Goal: Task Accomplishment & Management: Use online tool/utility

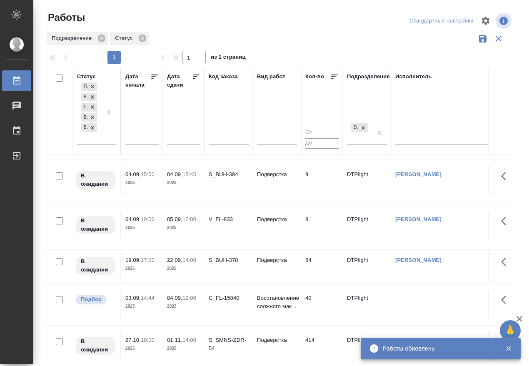
scroll to position [87, 0]
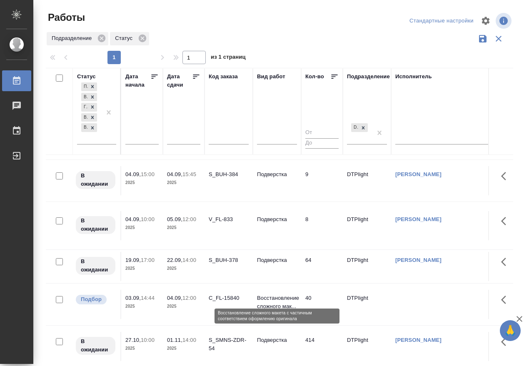
click at [268, 294] on p "Восстановление сложного мак..." at bounding box center [277, 302] width 40 height 17
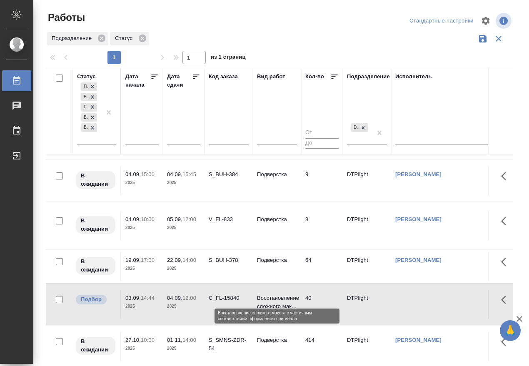
click at [268, 294] on p "Восстановление сложного мак..." at bounding box center [277, 302] width 40 height 17
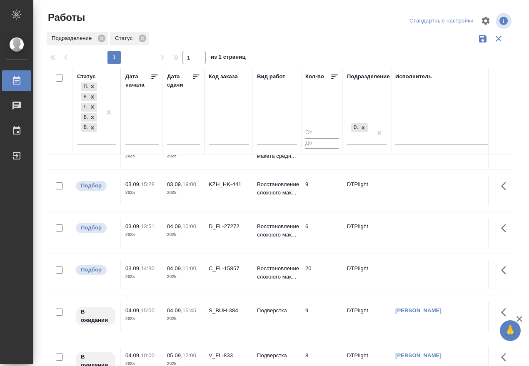
scroll to position [0, 0]
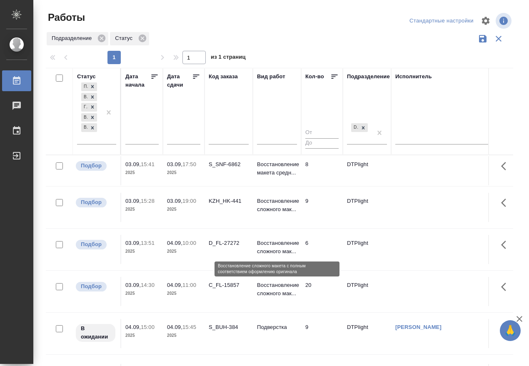
click at [286, 245] on p "Восстановление сложного мак..." at bounding box center [277, 247] width 40 height 17
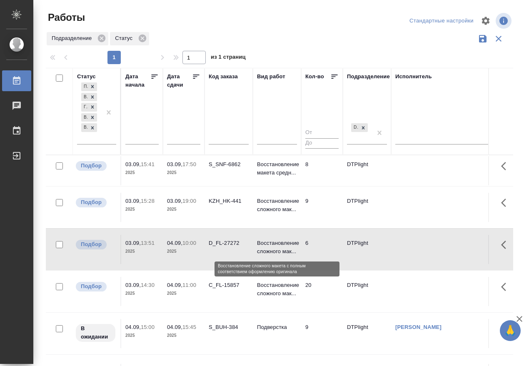
click at [286, 245] on p "Восстановление сложного мак..." at bounding box center [277, 247] width 40 height 17
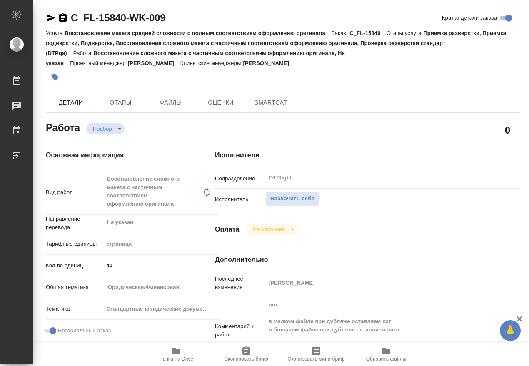
type textarea "x"
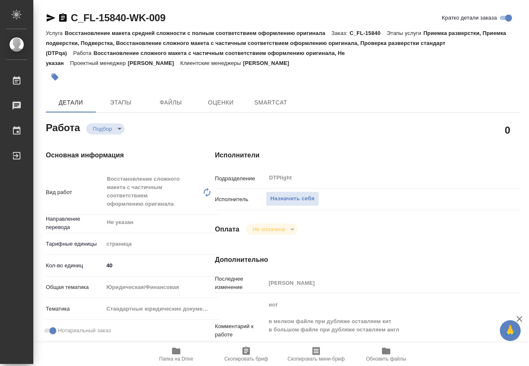
type textarea "x"
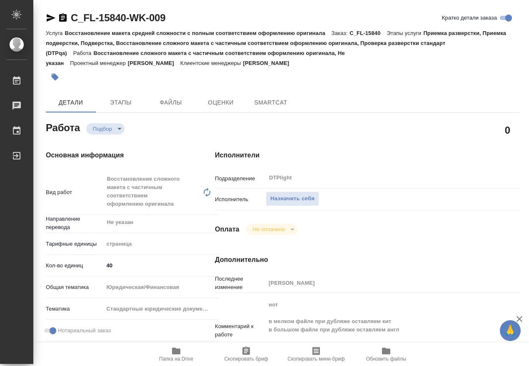
type textarea "x"
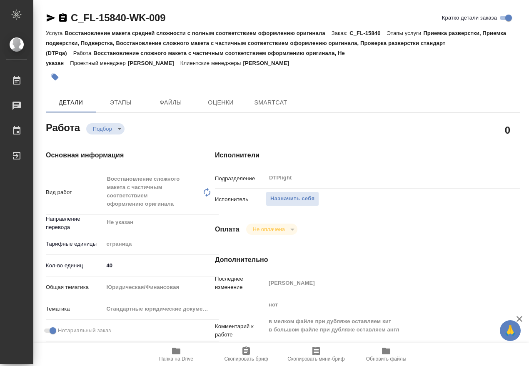
type textarea "x"
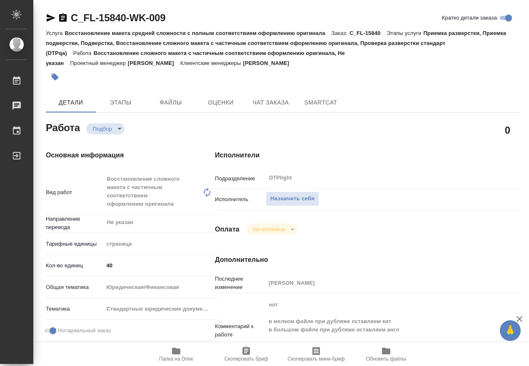
type textarea "x"
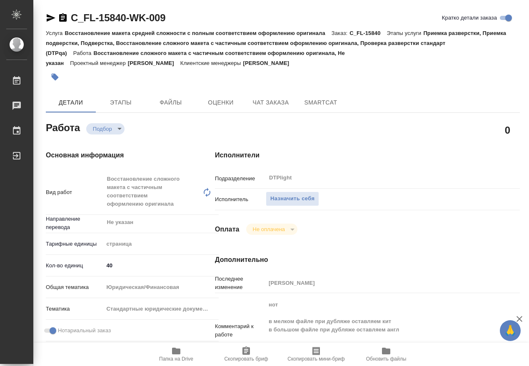
scroll to position [104, 0]
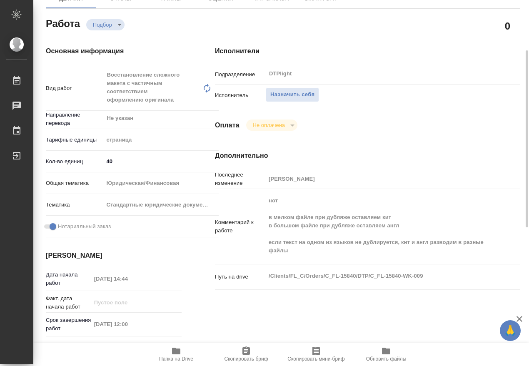
type textarea "x"
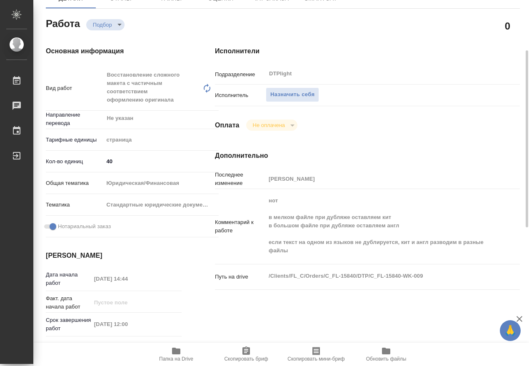
type textarea "x"
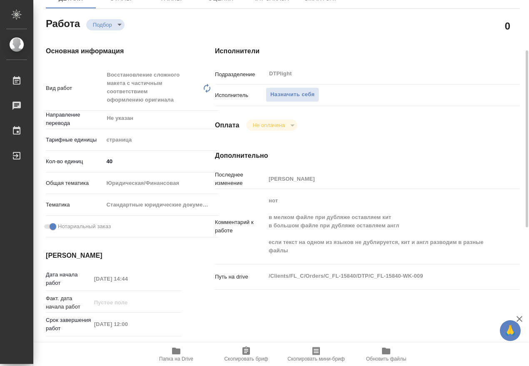
scroll to position [0, 0]
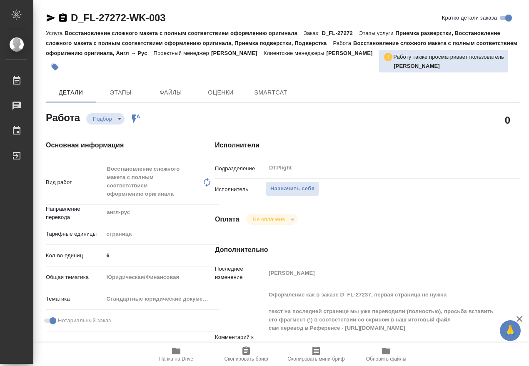
type textarea "x"
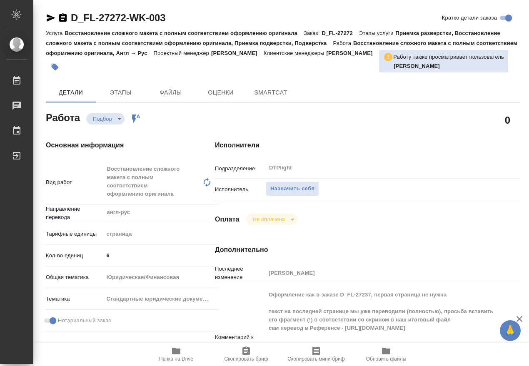
type textarea "x"
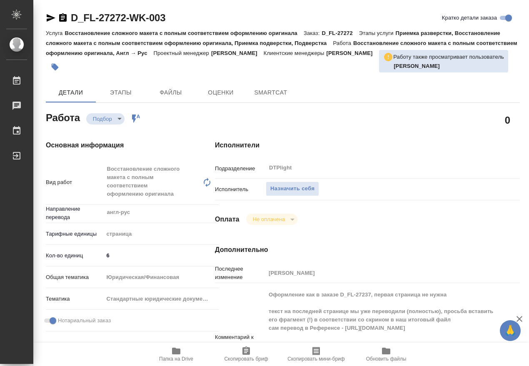
type textarea "x"
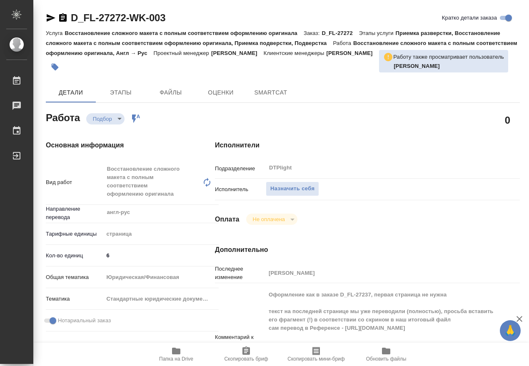
type textarea "x"
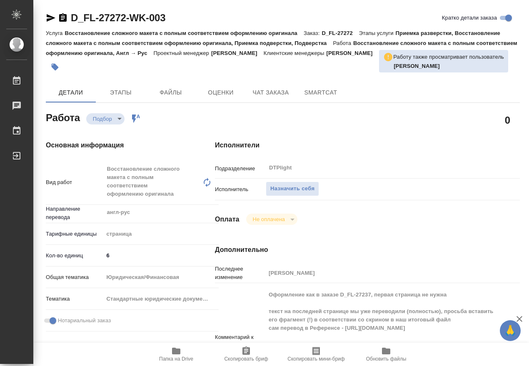
type textarea "x"
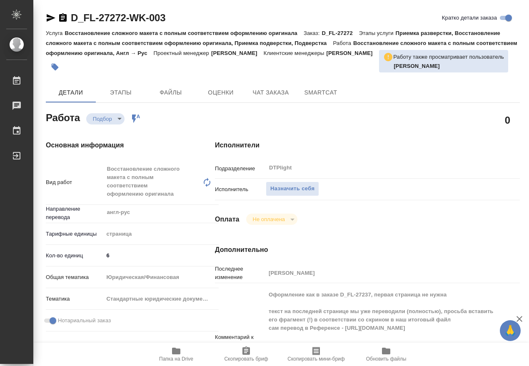
type textarea "x"
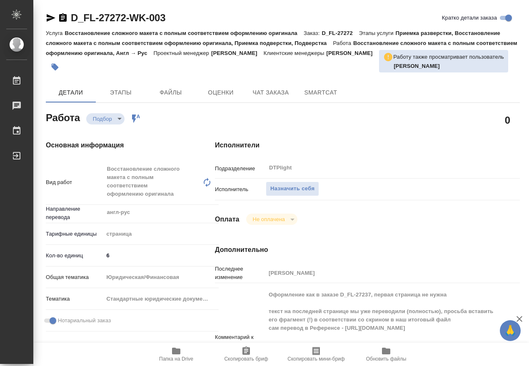
scroll to position [104, 0]
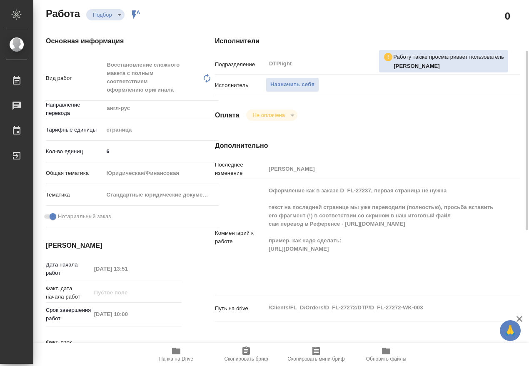
click at [177, 356] on span "Папка на Drive" at bounding box center [176, 359] width 34 height 6
